Goal: Information Seeking & Learning: Learn about a topic

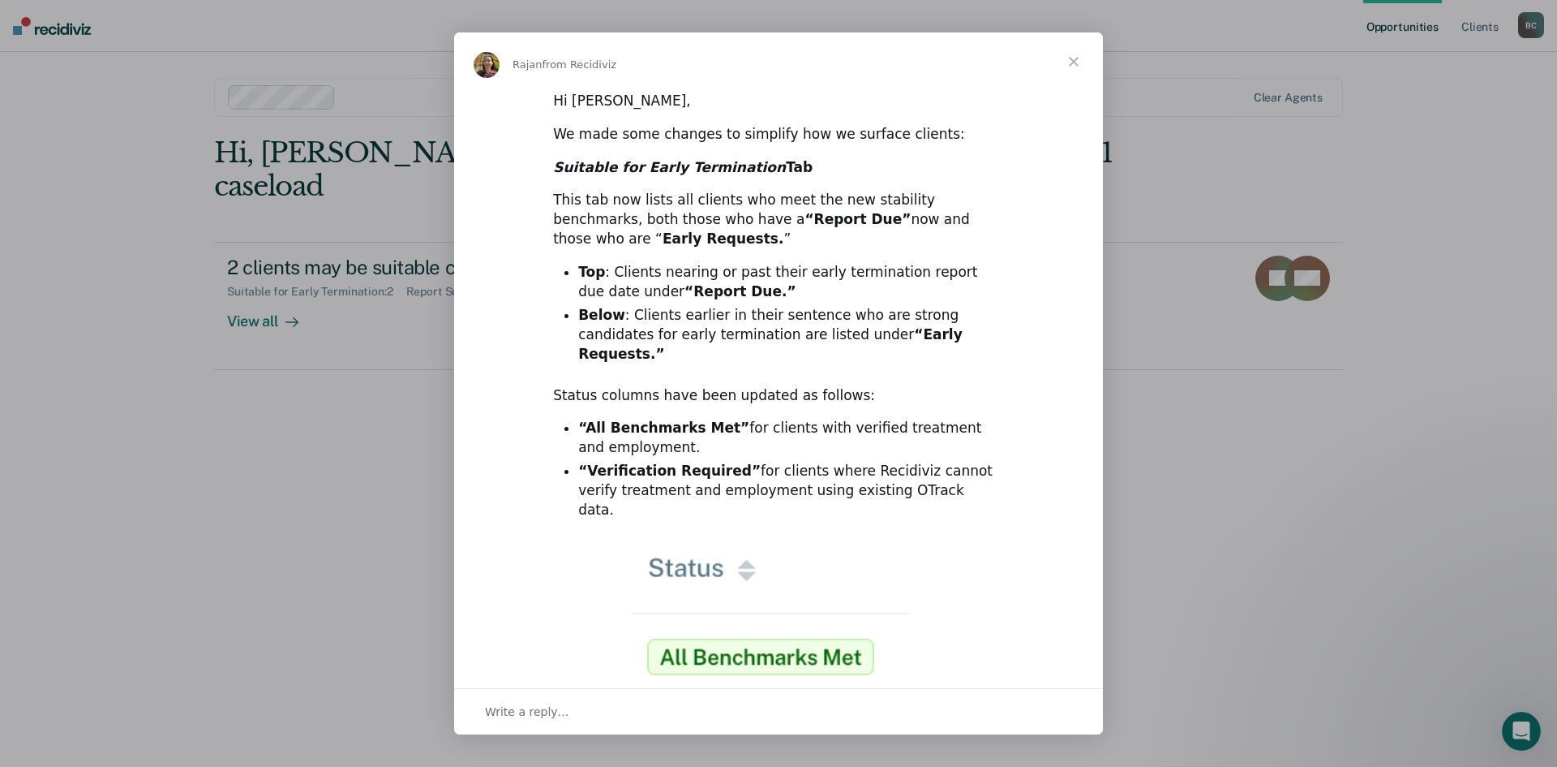
click at [816, 622] on img "Intercom messenger" at bounding box center [778, 672] width 295 height 261
click at [1076, 58] on span "Close" at bounding box center [1074, 61] width 58 height 58
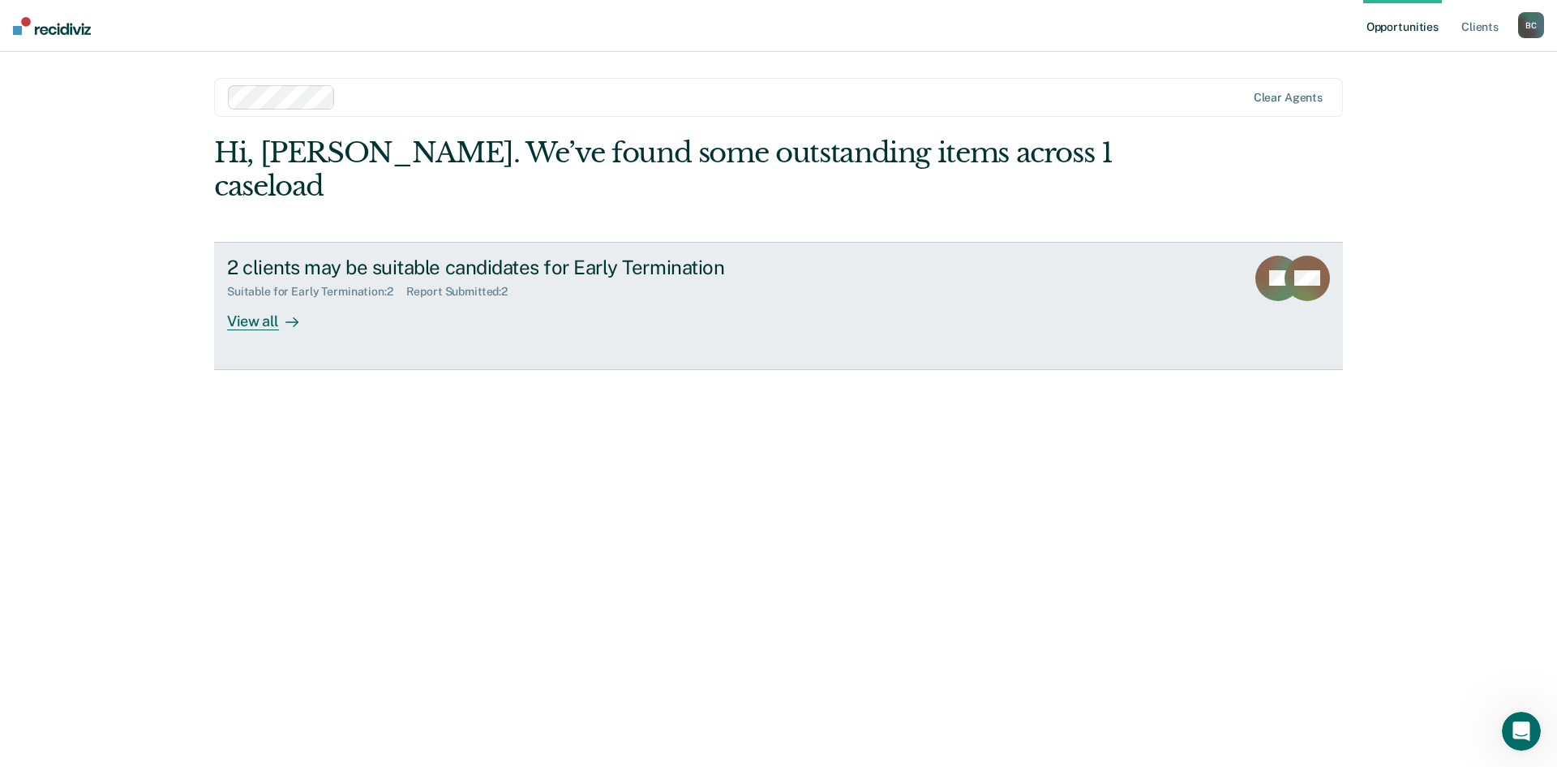
click at [274, 299] on div "View all" at bounding box center [272, 315] width 91 height 32
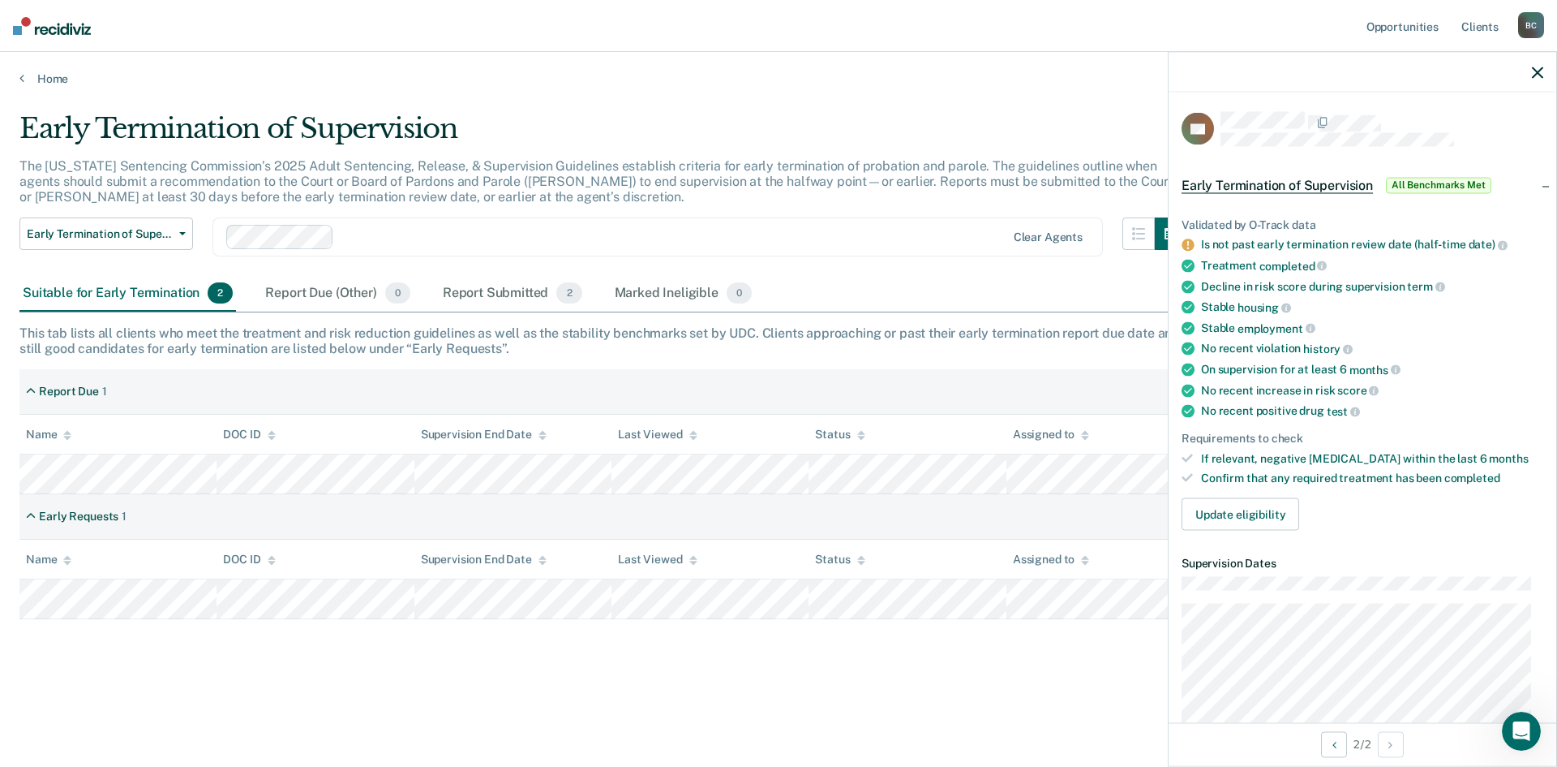
click at [892, 663] on div "Early Termination of Supervision The [US_STATE] Sentencing Commission’s 2025 Ad…" at bounding box center [778, 404] width 1519 height 585
click at [1545, 69] on div at bounding box center [1363, 72] width 388 height 41
click at [1537, 71] on icon "button" at bounding box center [1537, 72] width 11 height 11
